Goal: Book appointment/travel/reservation

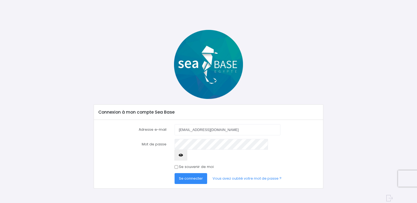
click at [183, 155] on icon "button" at bounding box center [181, 155] width 4 height 0
click at [194, 176] on span "Se connecter" at bounding box center [191, 178] width 24 height 5
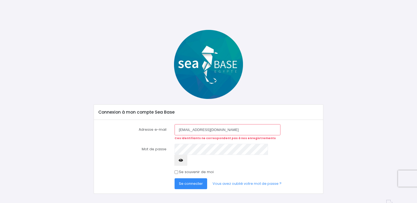
click at [183, 160] on icon "button" at bounding box center [181, 160] width 4 height 0
click at [198, 181] on span "Se connecter" at bounding box center [191, 183] width 24 height 5
click at [187, 155] on button "button" at bounding box center [180, 160] width 13 height 11
click at [193, 181] on span "Se connecter" at bounding box center [191, 183] width 24 height 5
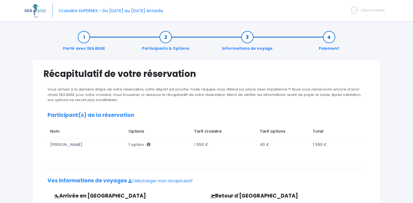
click at [160, 48] on link "Participants & Options" at bounding box center [165, 42] width 53 height 17
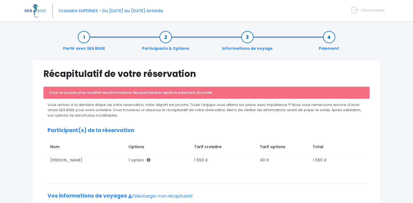
click at [247, 48] on link "Informations de voyage" at bounding box center [247, 42] width 56 height 17
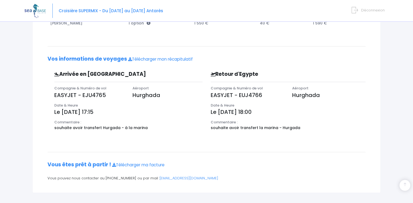
scroll to position [140, 0]
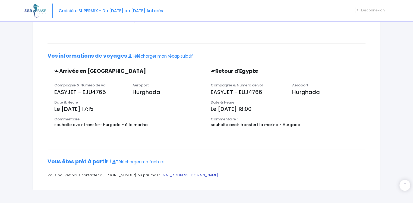
click at [169, 174] on link "contact@redseabase.com" at bounding box center [189, 174] width 59 height 5
drag, startPoint x: 150, startPoint y: 174, endPoint x: 206, endPoint y: 181, distance: 56.9
click at [206, 181] on div "Récapitulatif de votre réservation Vous ne pouvez plus modifier les information…" at bounding box center [206, 54] width 348 height 269
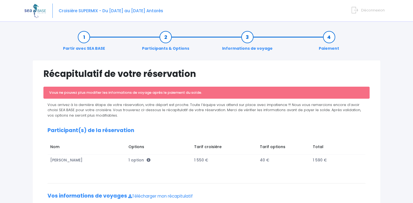
click at [86, 47] on link "Partir avec SEA BASE" at bounding box center [83, 42] width 47 height 17
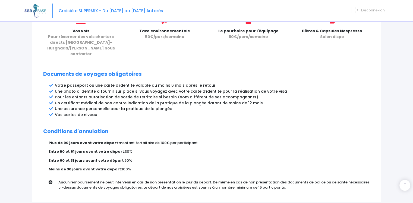
scroll to position [255, 0]
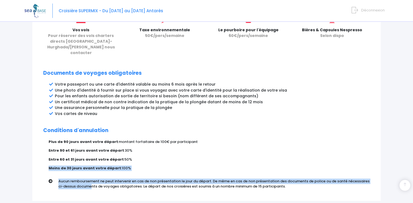
drag, startPoint x: 410, startPoint y: 149, endPoint x: 410, endPoint y: 166, distance: 17.1
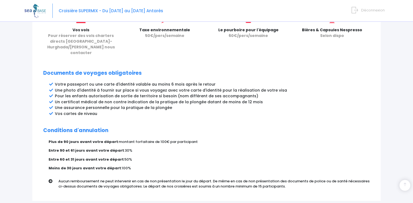
click at [377, 188] on div "Partir avec SEA BASE Rappel de votre croisière SUPERMIX du 18/10/2025 au 25/10/…" at bounding box center [206, 3] width 348 height 396
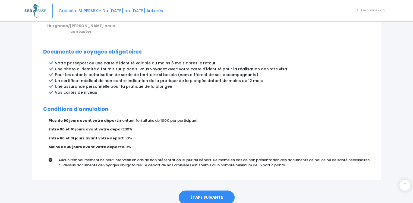
scroll to position [288, 0]
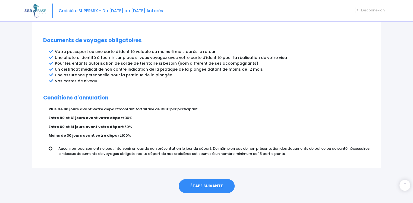
click at [201, 179] on link "ÉTAPE SUIVANTE" at bounding box center [207, 186] width 56 height 14
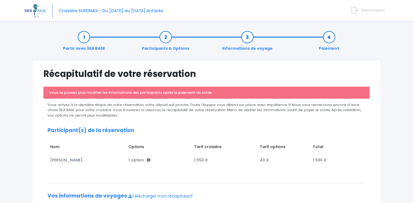
click at [328, 48] on link "Paiement" at bounding box center [329, 42] width 26 height 17
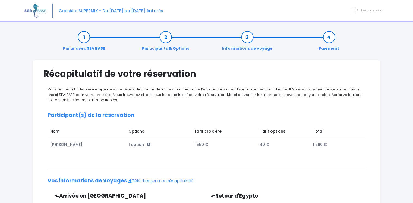
click at [325, 45] on link "Paiement" at bounding box center [329, 42] width 26 height 17
click at [86, 47] on link "Partir avec SEA BASE" at bounding box center [83, 42] width 47 height 17
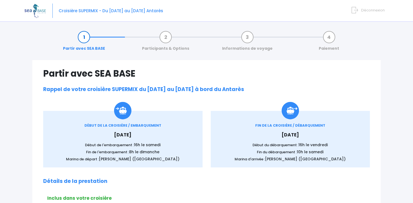
scroll to position [177, 0]
